Goal: Task Accomplishment & Management: Manage account settings

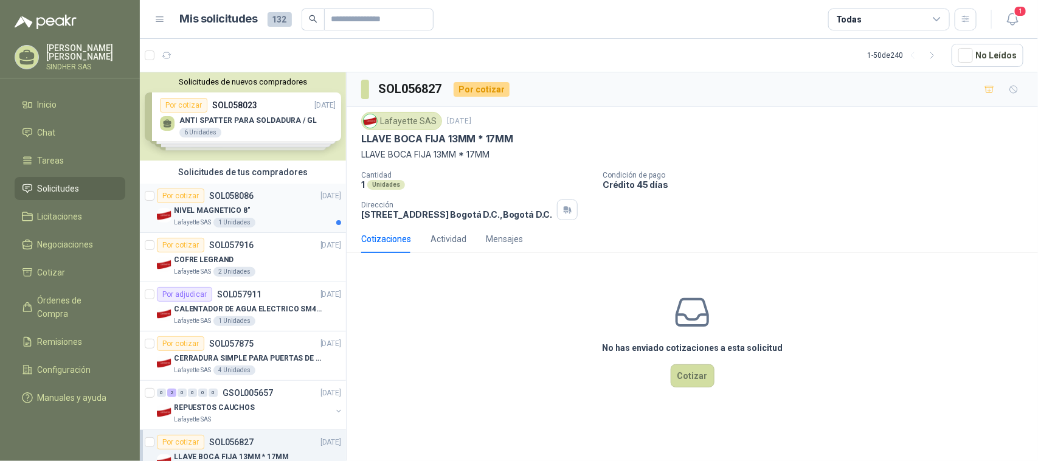
click at [278, 208] on div "NIVEL MAGNETICO 8"" at bounding box center [257, 210] width 167 height 15
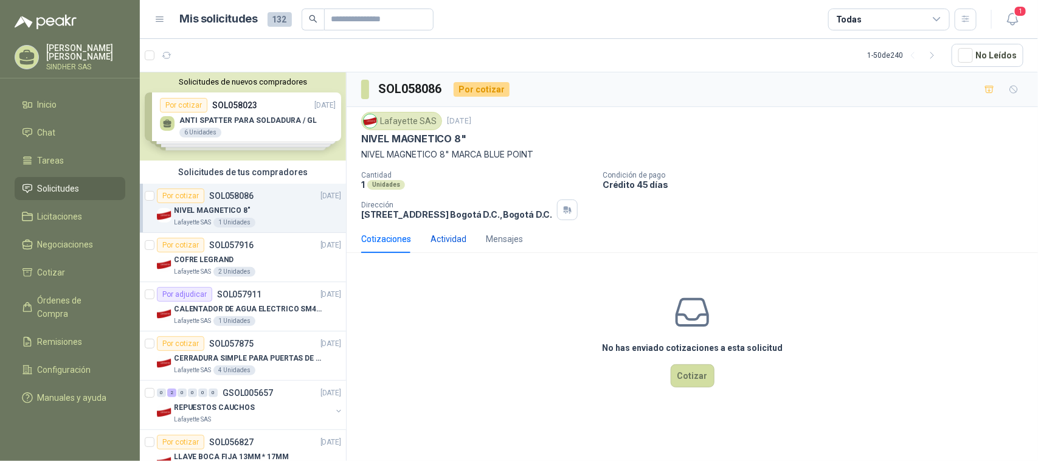
click at [456, 239] on div "Actividad" at bounding box center [448, 238] width 36 height 13
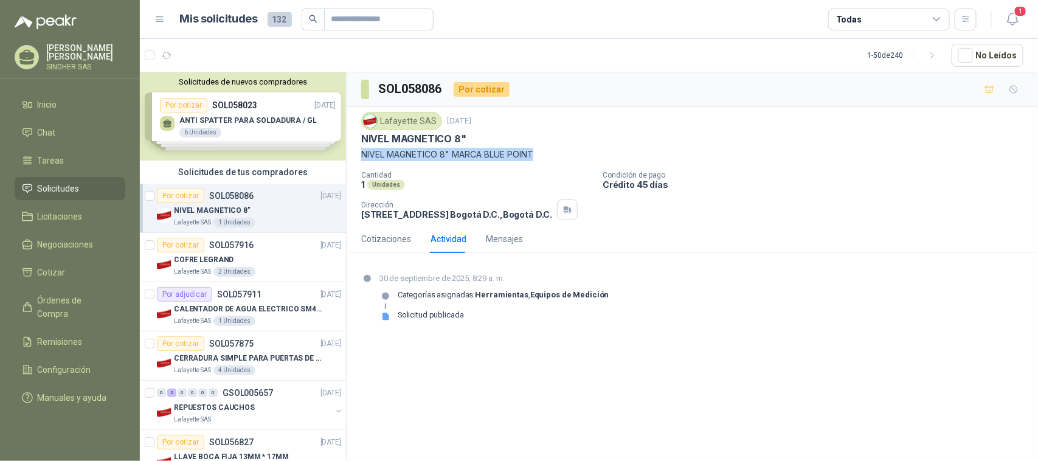
drag, startPoint x: 536, startPoint y: 153, endPoint x: 360, endPoint y: 158, distance: 175.8
click at [360, 158] on div "Lafayette SAS [DATE] NIVEL MAGNETICO 8" NIVEL MAGNETICO 8" MARCA BLUE POINT Can…" at bounding box center [692, 166] width 691 height 118
copy p "NIVEL MAGNETICO 8" MARCA BLUE POINT"
click at [247, 134] on div "Solicitudes de nuevos compradores Por cotizar SOL058023 [DATE] ANTI SPATTER PAR…" at bounding box center [243, 116] width 206 height 88
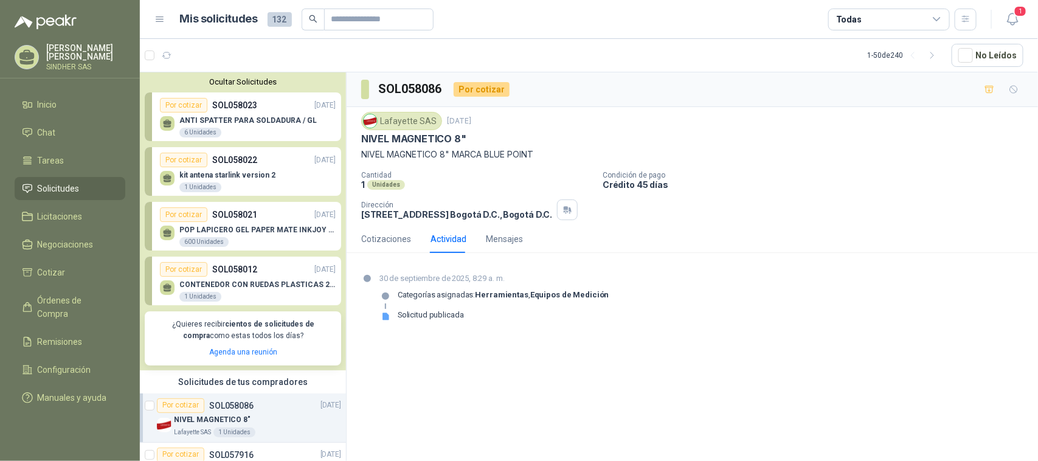
click at [247, 134] on div "ANTI SPATTER PARA SOLDADURA / GL 6 Unidades" at bounding box center [247, 127] width 137 height 22
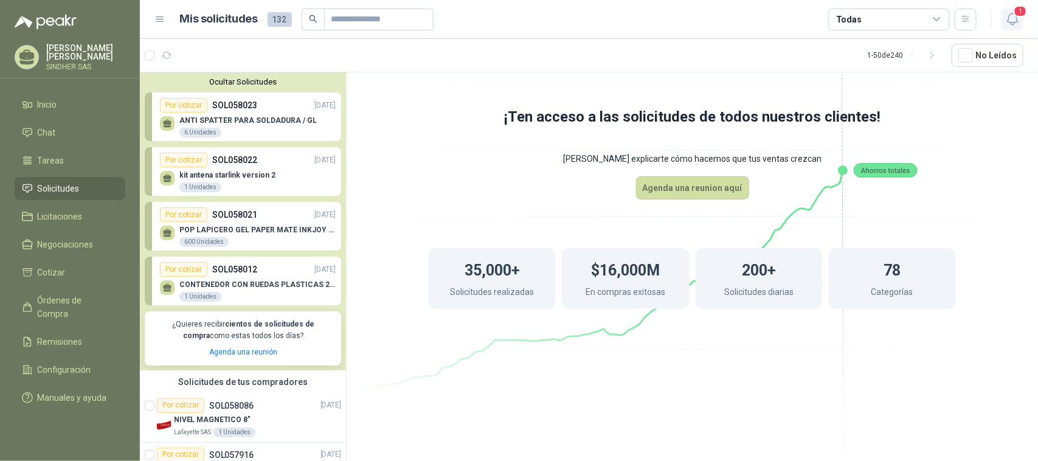
click at [1016, 11] on span "1" at bounding box center [1019, 11] width 13 height 12
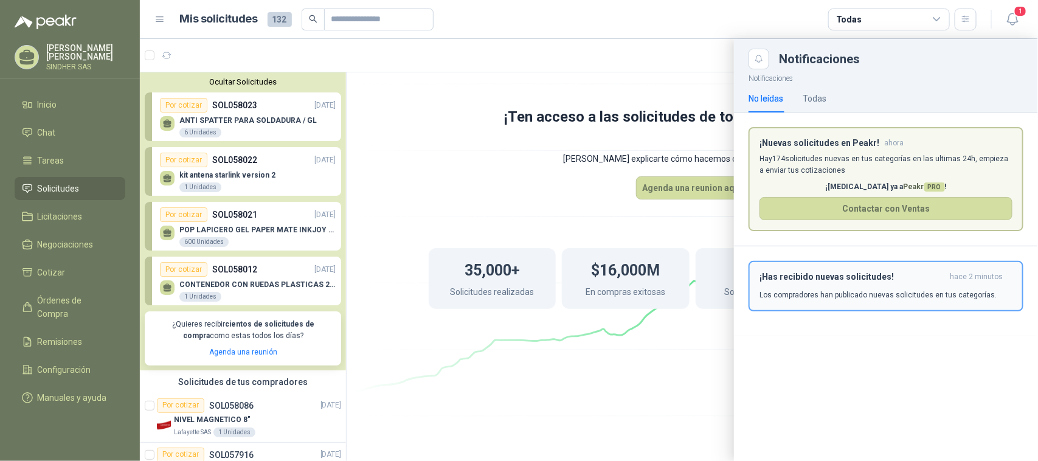
click at [886, 295] on p "Los compradores han publicado nuevas solicitudes en tus categorías." at bounding box center [877, 294] width 237 height 11
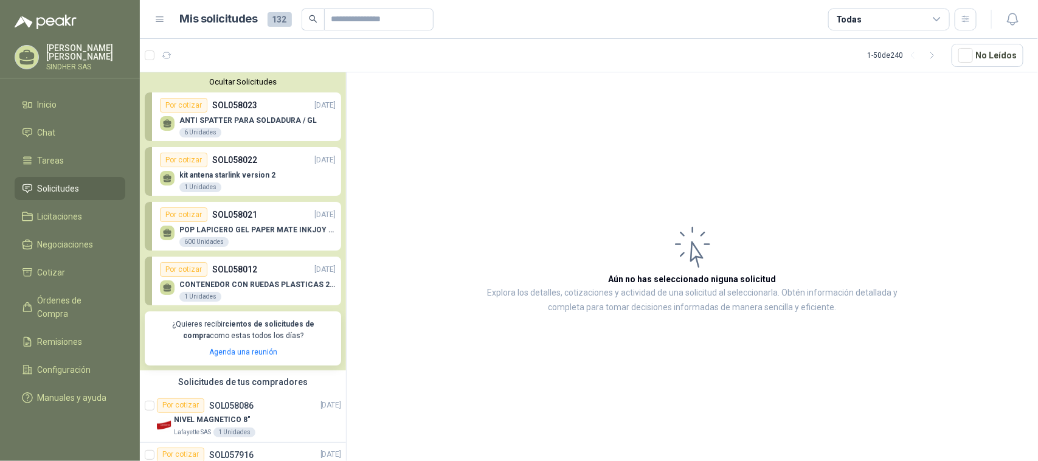
click at [588, 126] on article "Aún no has seleccionado niguna solicitud Explora los detalles, cotizaciones y a…" at bounding box center [692, 268] width 691 height 393
click at [251, 187] on div "kit antena starlink version 2 1 Unidades" at bounding box center [227, 182] width 96 height 22
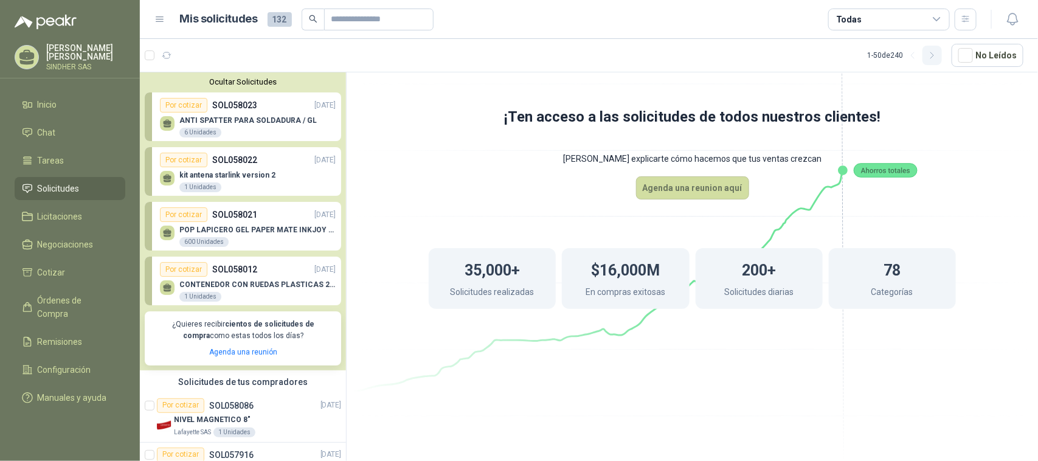
click at [933, 53] on icon "button" at bounding box center [931, 55] width 3 height 6
click at [912, 58] on icon "button" at bounding box center [913, 55] width 10 height 10
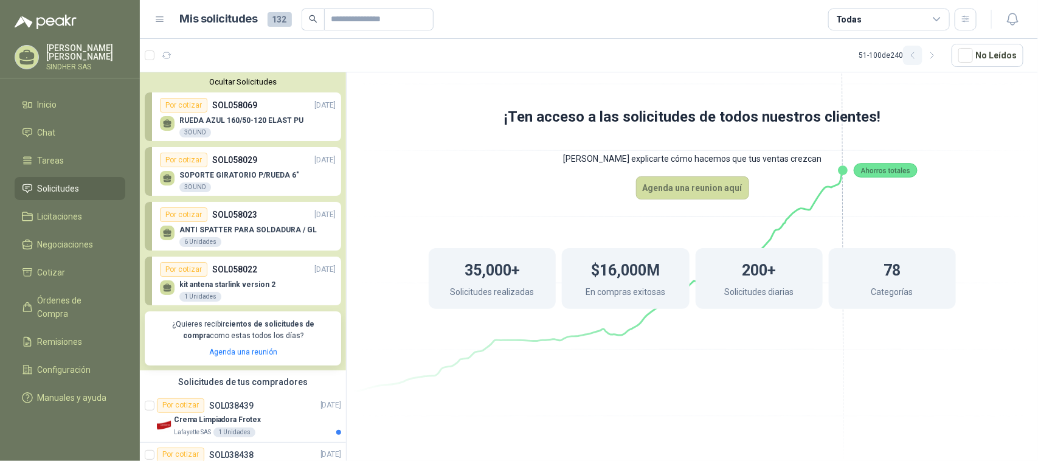
click at [912, 58] on icon "button" at bounding box center [913, 55] width 10 height 10
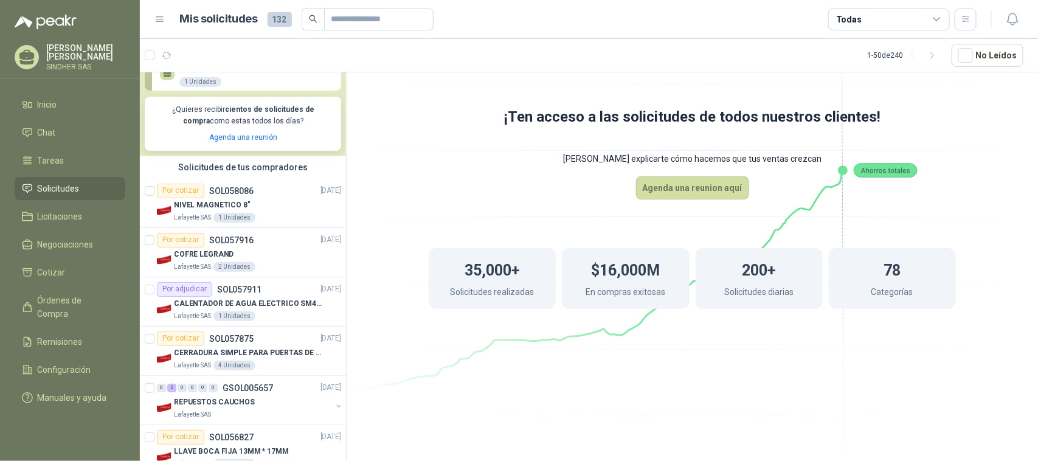
scroll to position [228, 0]
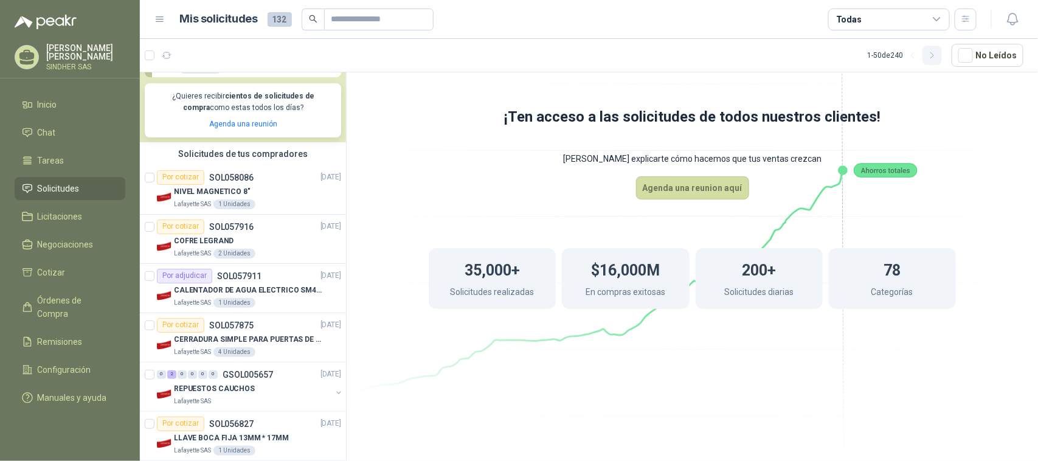
click at [937, 58] on icon "button" at bounding box center [932, 55] width 10 height 10
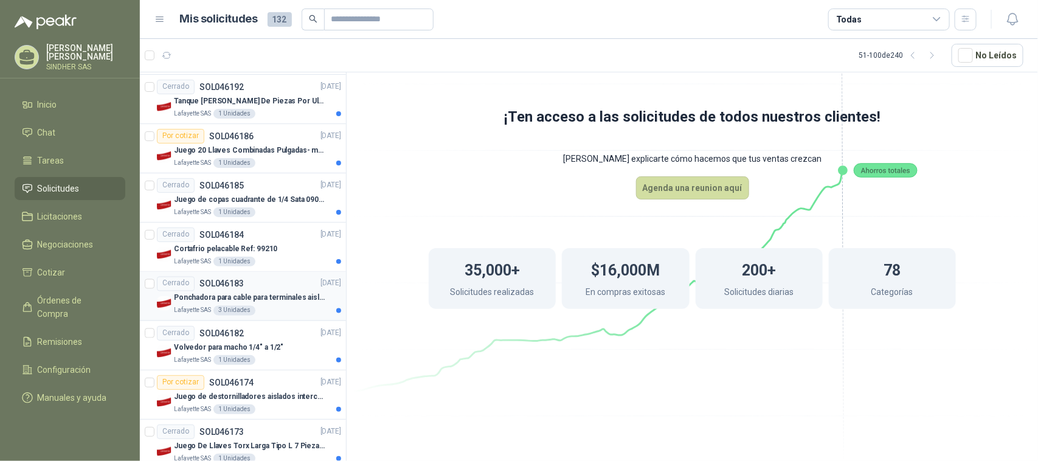
scroll to position [836, 0]
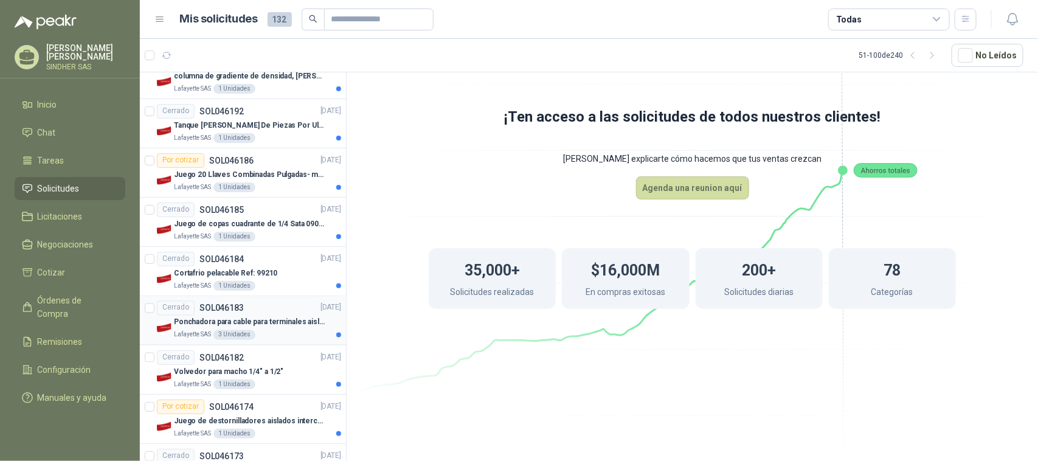
click at [289, 334] on div "Lafayette SAS 3 Unidades" at bounding box center [257, 335] width 167 height 10
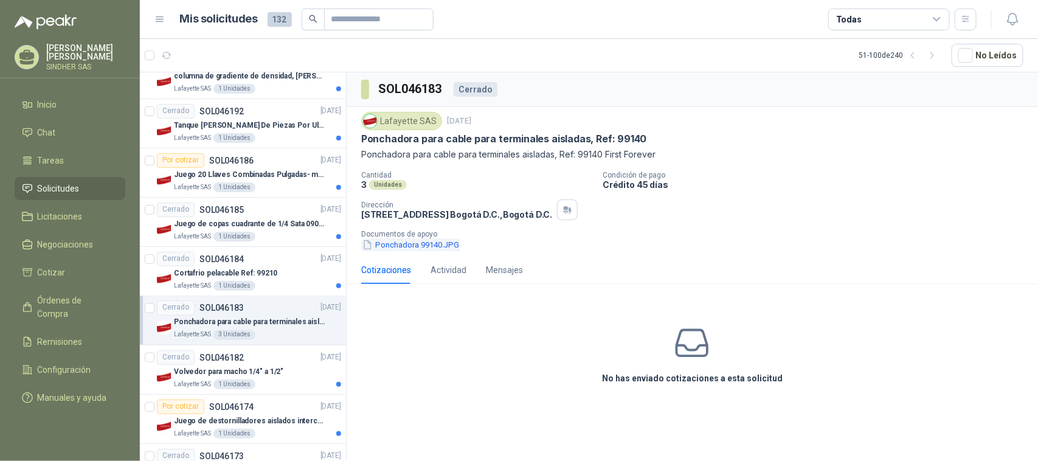
click at [414, 244] on button "Ponchadora 99140.JPG" at bounding box center [410, 244] width 99 height 13
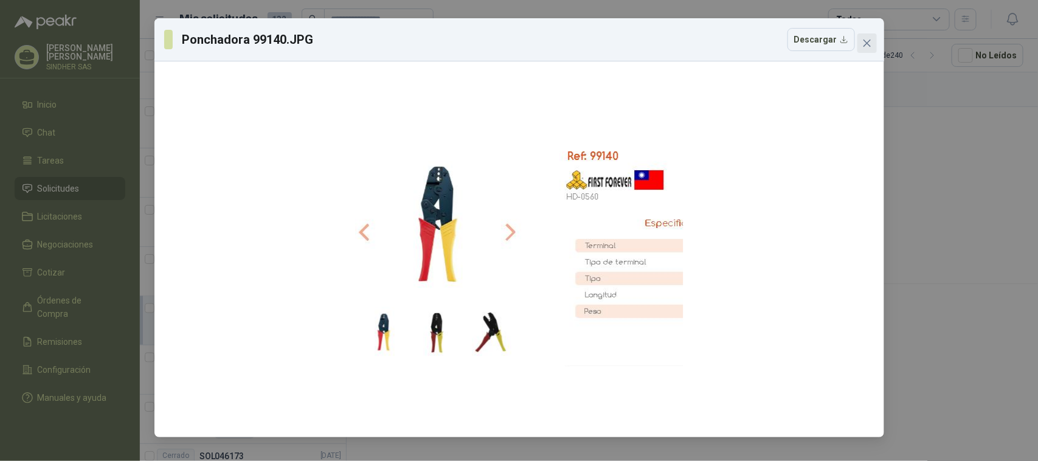
click at [869, 46] on icon "close" at bounding box center [866, 43] width 7 height 7
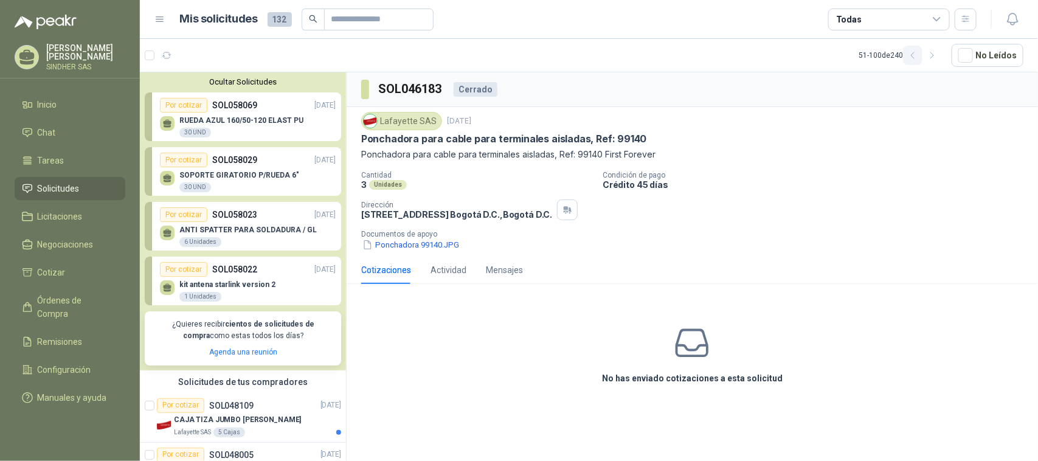
click at [922, 55] on button "button" at bounding box center [912, 55] width 19 height 19
click at [280, 117] on p "RUEDA AZUL 160/50-120 ELAST PU" at bounding box center [241, 120] width 124 height 9
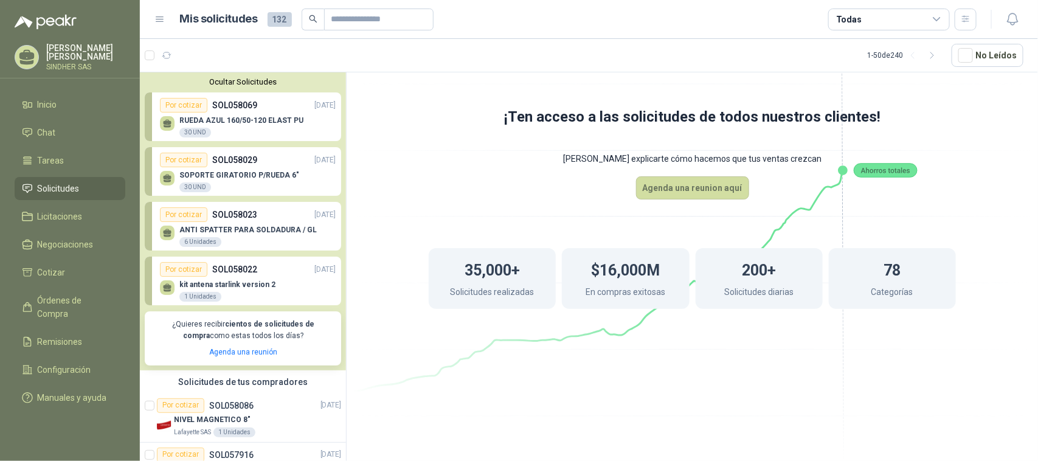
click at [354, 97] on icon at bounding box center [692, 207] width 681 height 574
click at [365, 120] on icon at bounding box center [692, 207] width 681 height 574
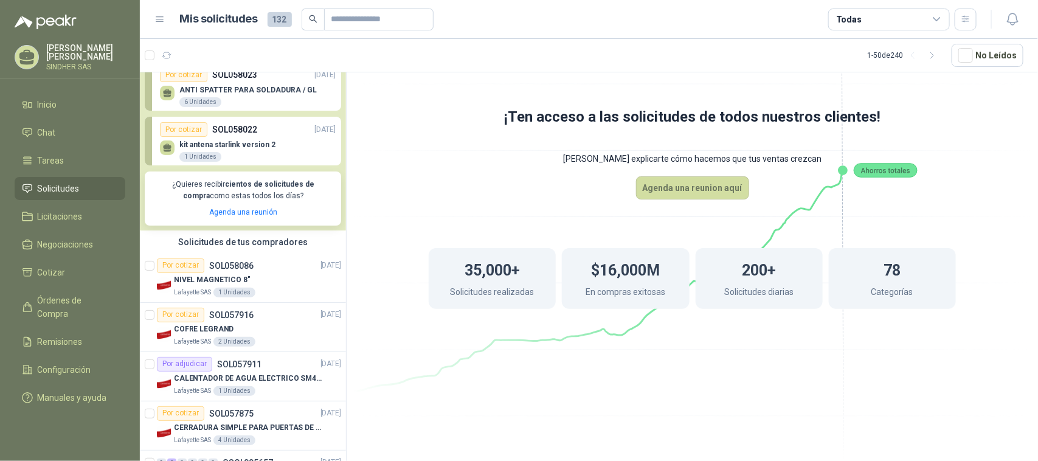
scroll to position [152, 0]
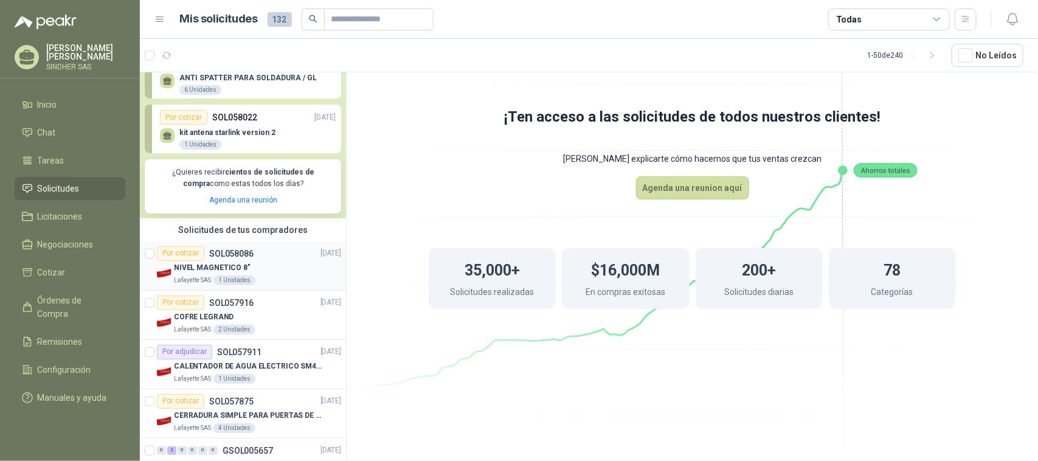
click at [260, 271] on div "NIVEL MAGNETICO 8"" at bounding box center [257, 268] width 167 height 15
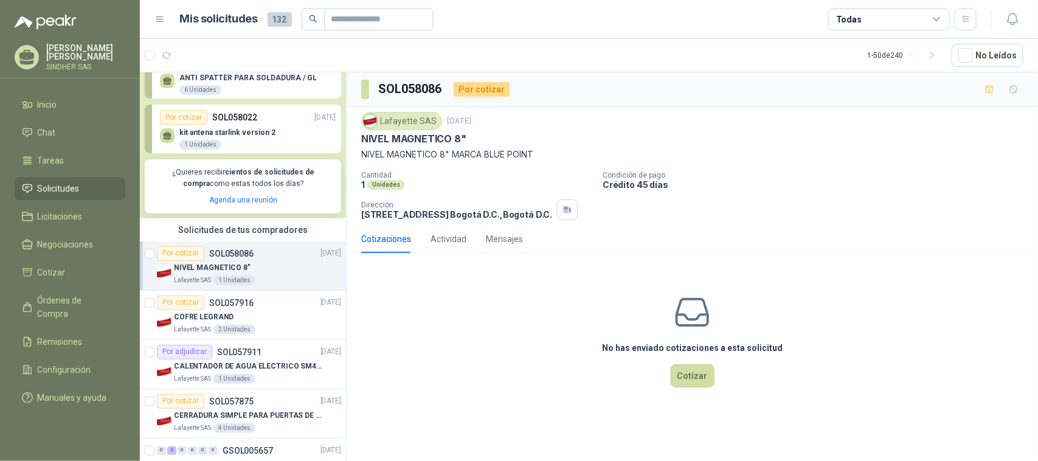
click at [71, 185] on span "Solicitudes" at bounding box center [59, 188] width 42 height 13
